Goal: Check status: Check status

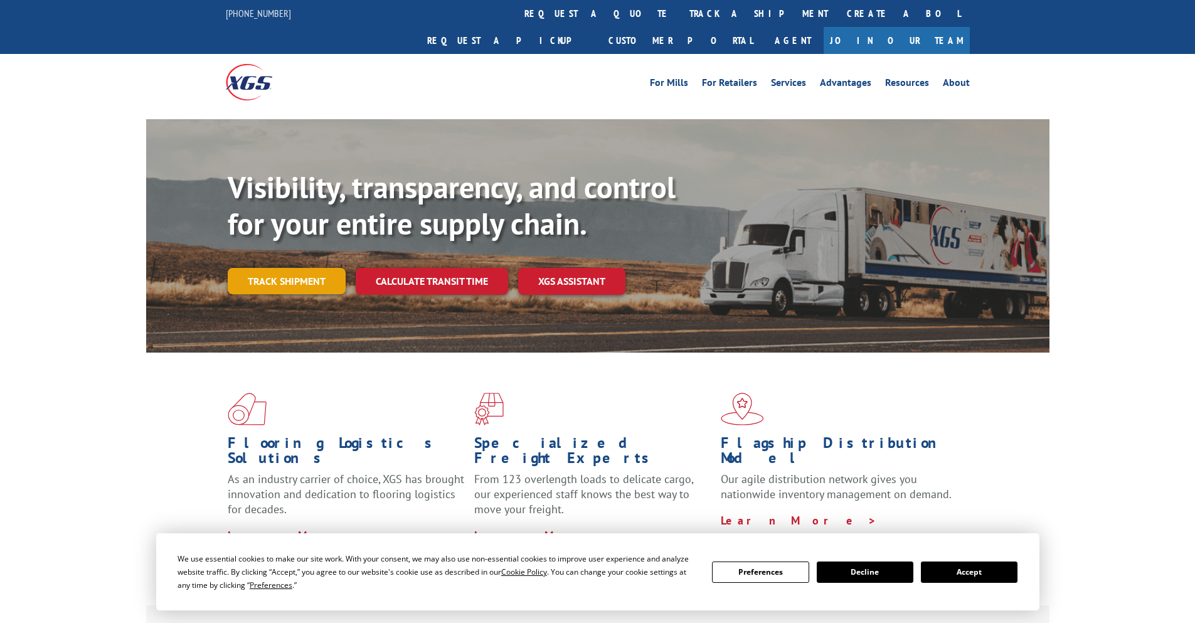
click at [287, 268] on link "Track shipment" at bounding box center [287, 281] width 118 height 26
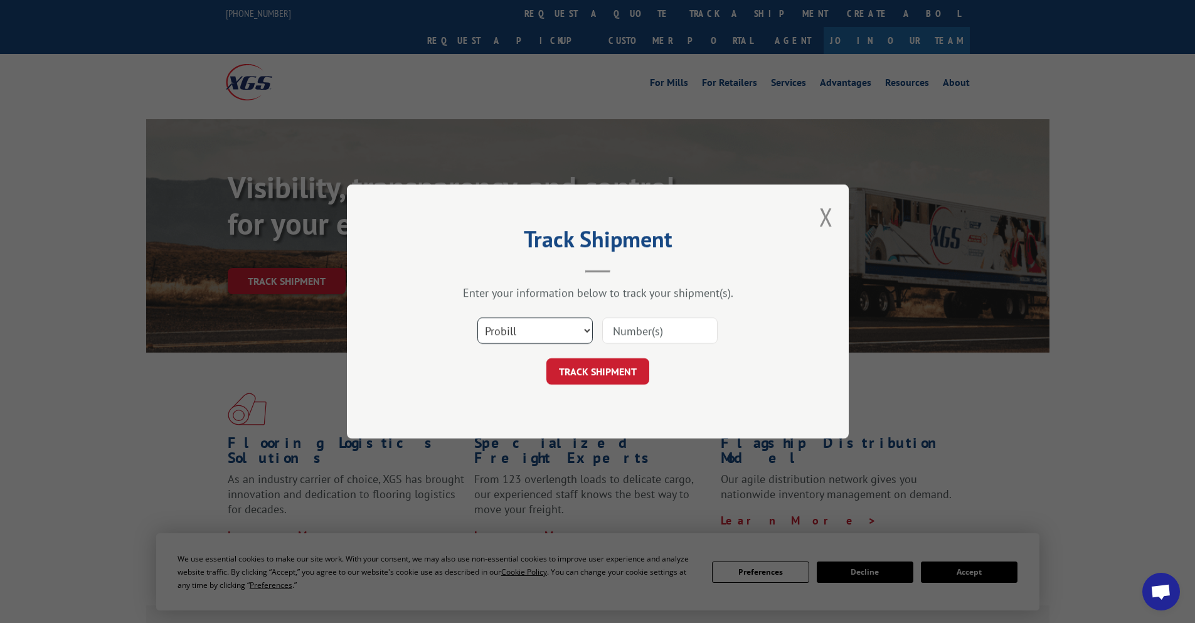
click at [554, 329] on select "Select category... Probill BOL PO" at bounding box center [534, 330] width 115 height 26
select select "bol"
click at [477, 317] on select "Select category... Probill BOL PO" at bounding box center [534, 330] width 115 height 26
click at [631, 336] on input at bounding box center [659, 330] width 115 height 26
type input "17496787"
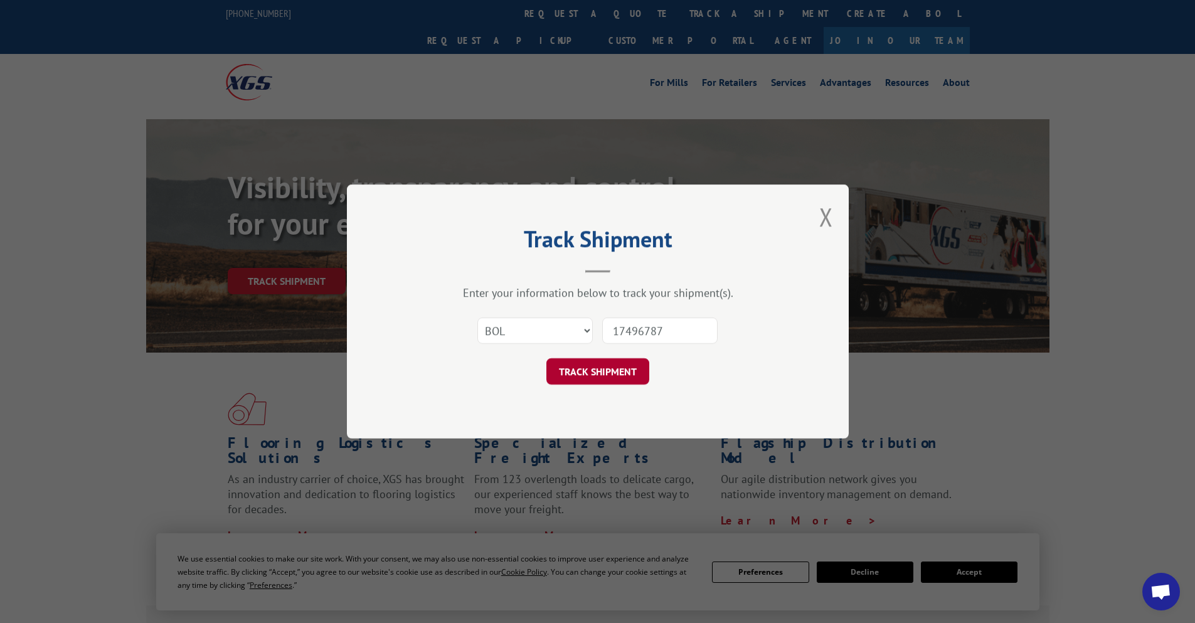
click at [613, 373] on button "TRACK SHIPMENT" at bounding box center [597, 371] width 103 height 26
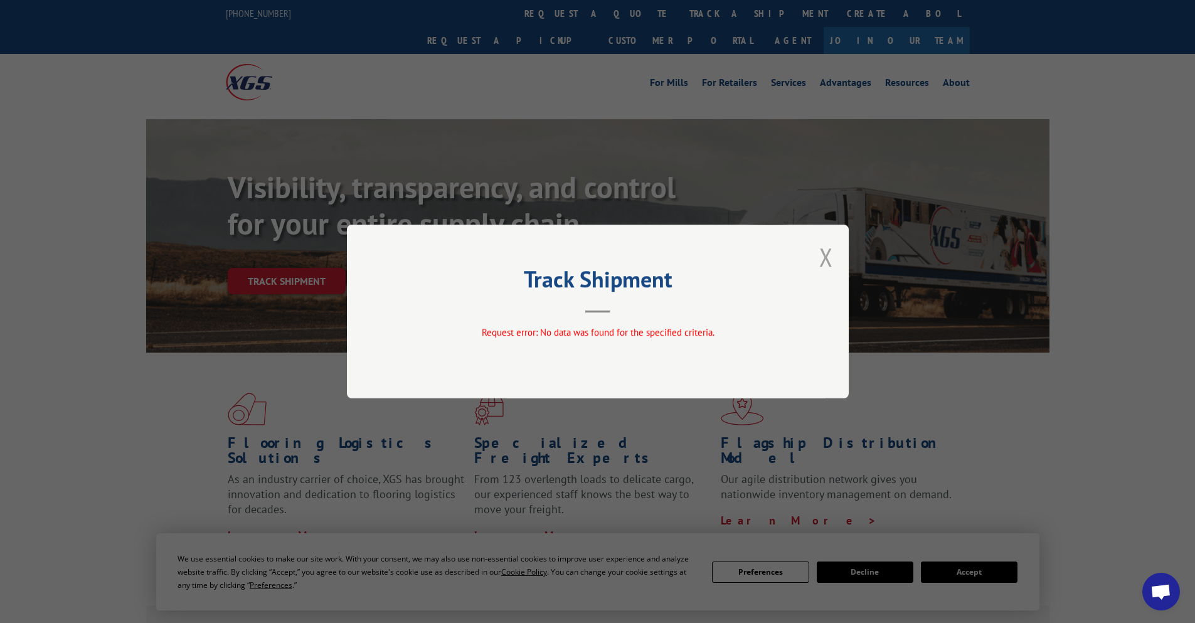
click at [828, 260] on button "Close modal" at bounding box center [826, 256] width 14 height 33
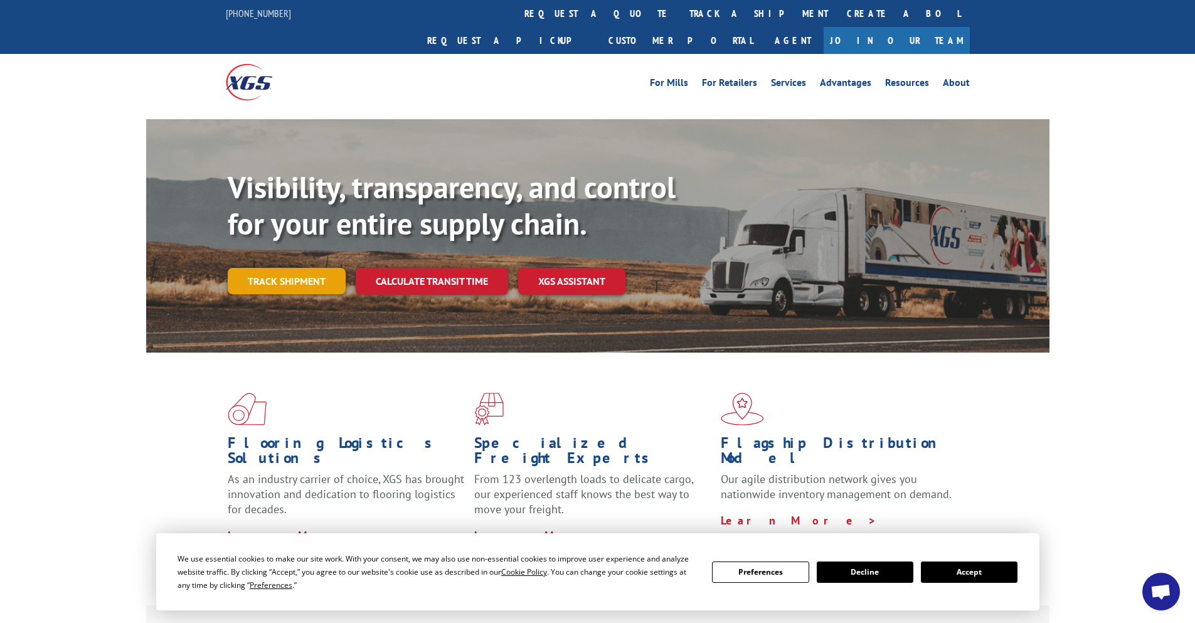
click at [275, 268] on link "Track shipment" at bounding box center [287, 281] width 118 height 26
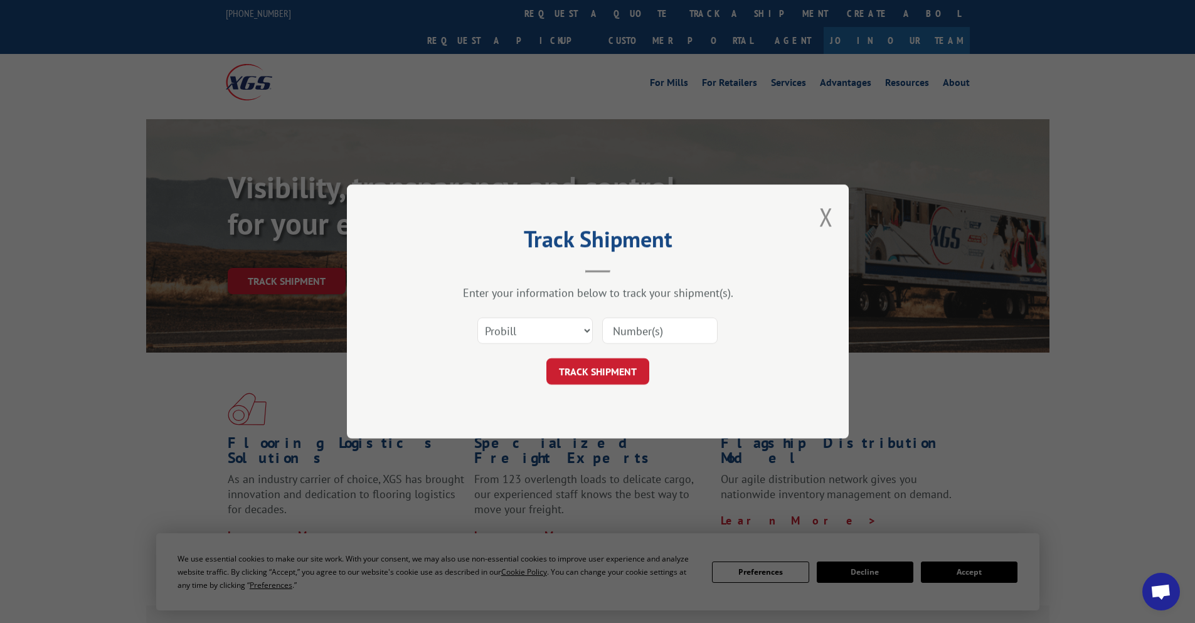
click at [658, 339] on input at bounding box center [659, 330] width 115 height 26
type input "17496787"
click at [569, 337] on select "Select category... Probill BOL PO" at bounding box center [534, 330] width 115 height 26
click at [477, 317] on select "Select category... Probill BOL PO" at bounding box center [534, 330] width 115 height 26
click at [621, 373] on button "TRACK SHIPMENT" at bounding box center [597, 371] width 103 height 26
